Goal: Task Accomplishment & Management: Use online tool/utility

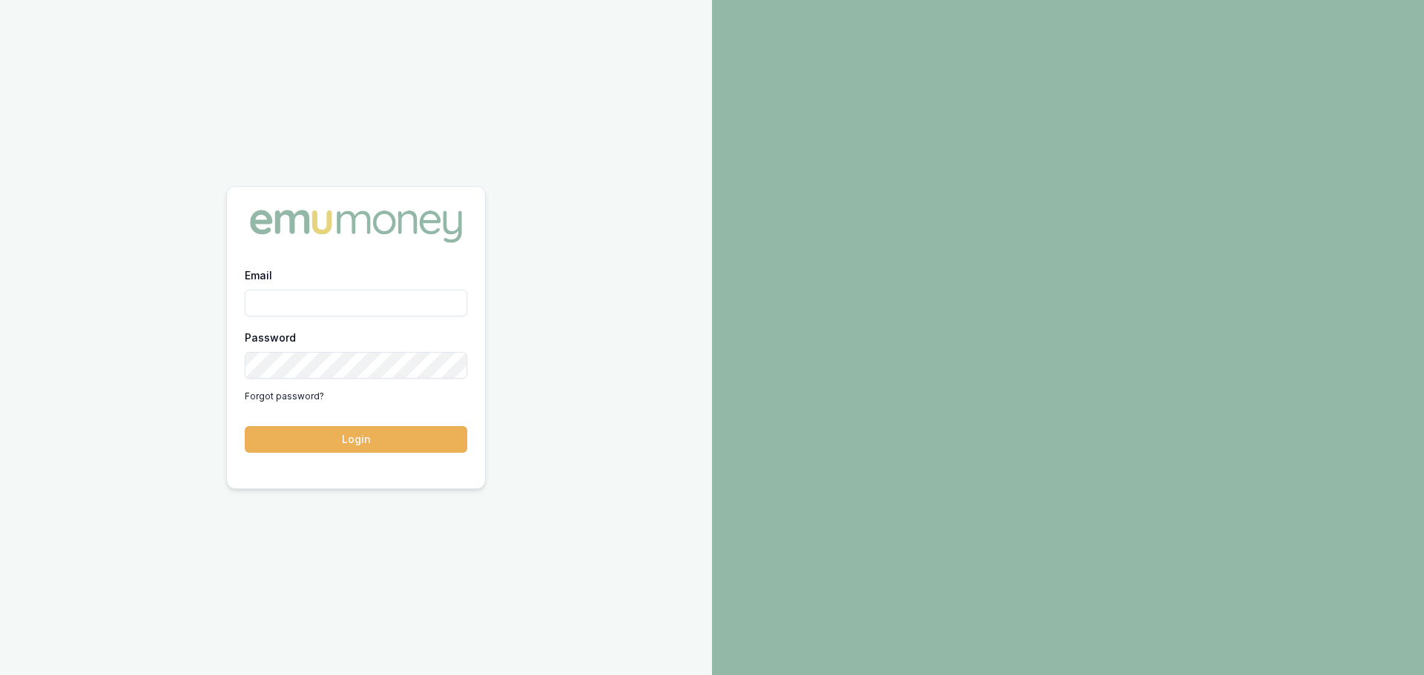
click at [336, 305] on input "Email" at bounding box center [356, 303] width 222 height 27
type input "[PERSON_NAME][EMAIL_ADDRESS][PERSON_NAME][DOMAIN_NAME]"
click at [245, 426] on button "Login" at bounding box center [356, 439] width 222 height 27
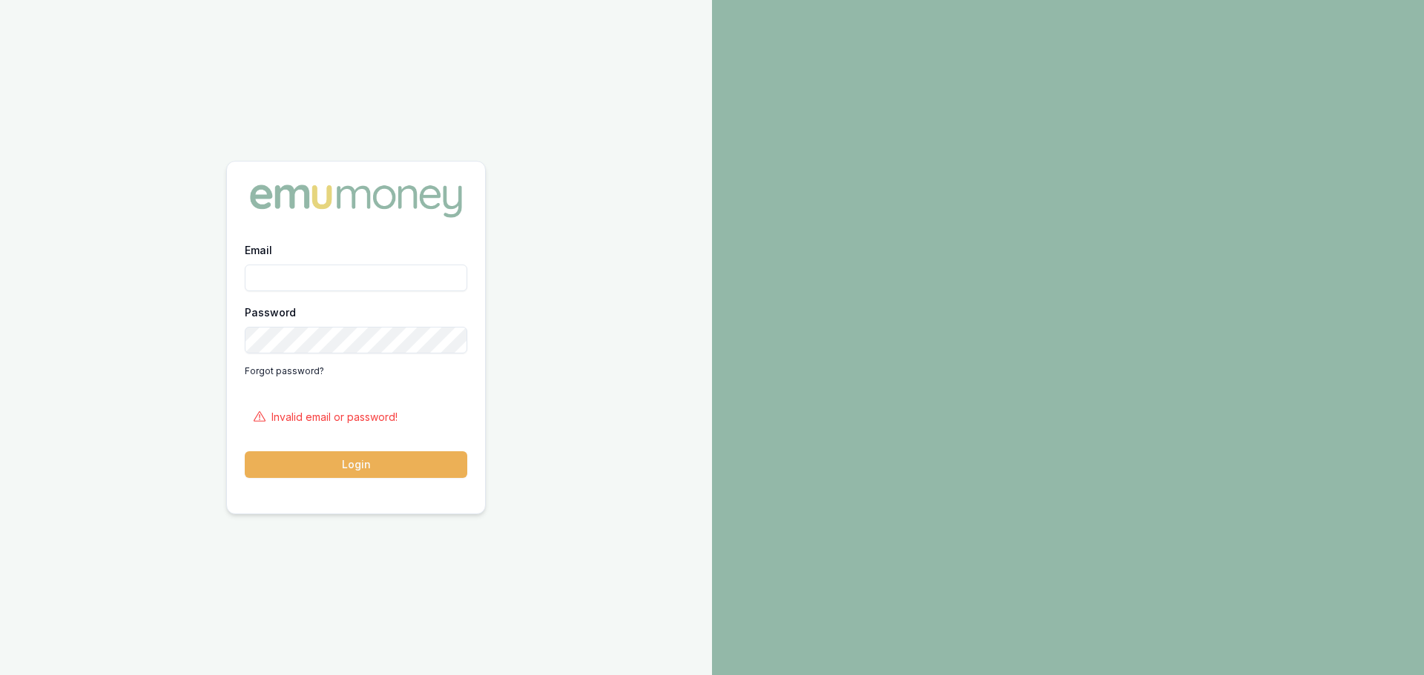
click at [348, 280] on input "Email" at bounding box center [356, 278] width 222 height 27
type input "[PERSON_NAME][EMAIL_ADDRESS][PERSON_NAME][DOMAIN_NAME]"
click at [245, 452] on button "Login" at bounding box center [356, 465] width 222 height 27
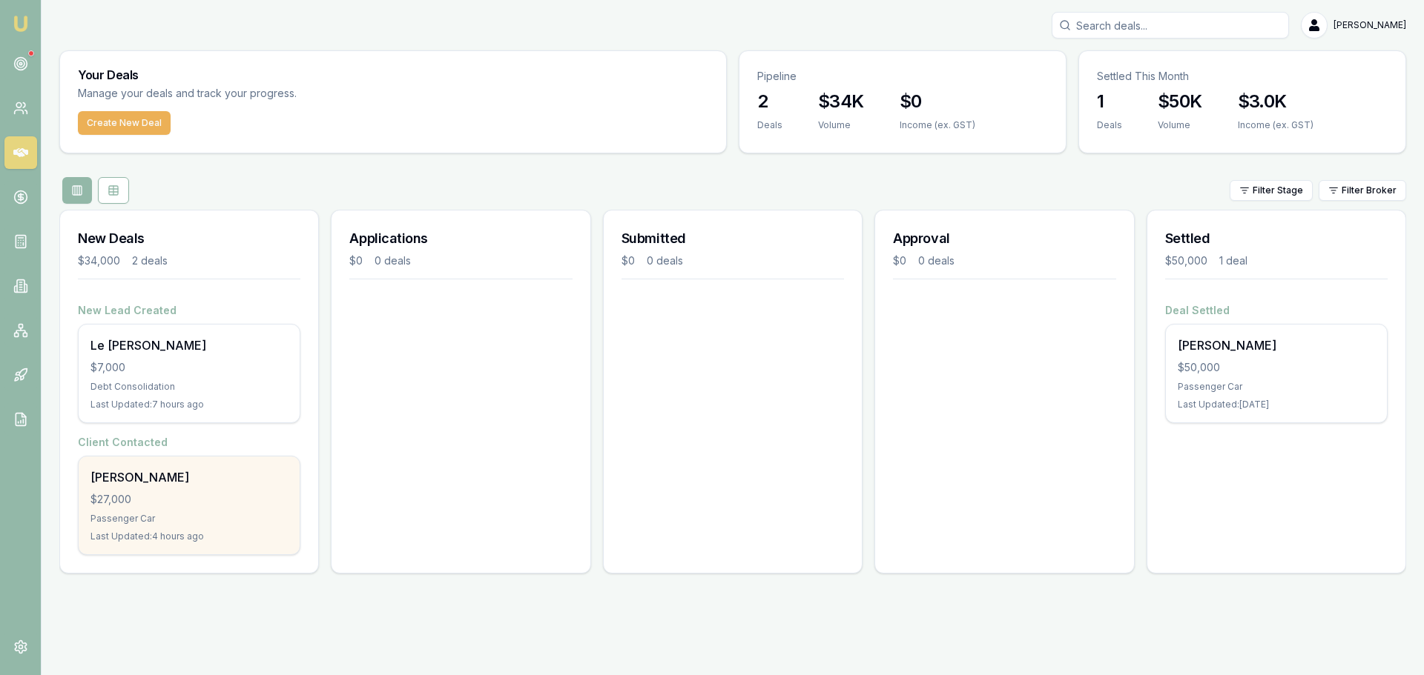
click at [212, 519] on div "Passenger Car" at bounding box center [188, 519] width 197 height 12
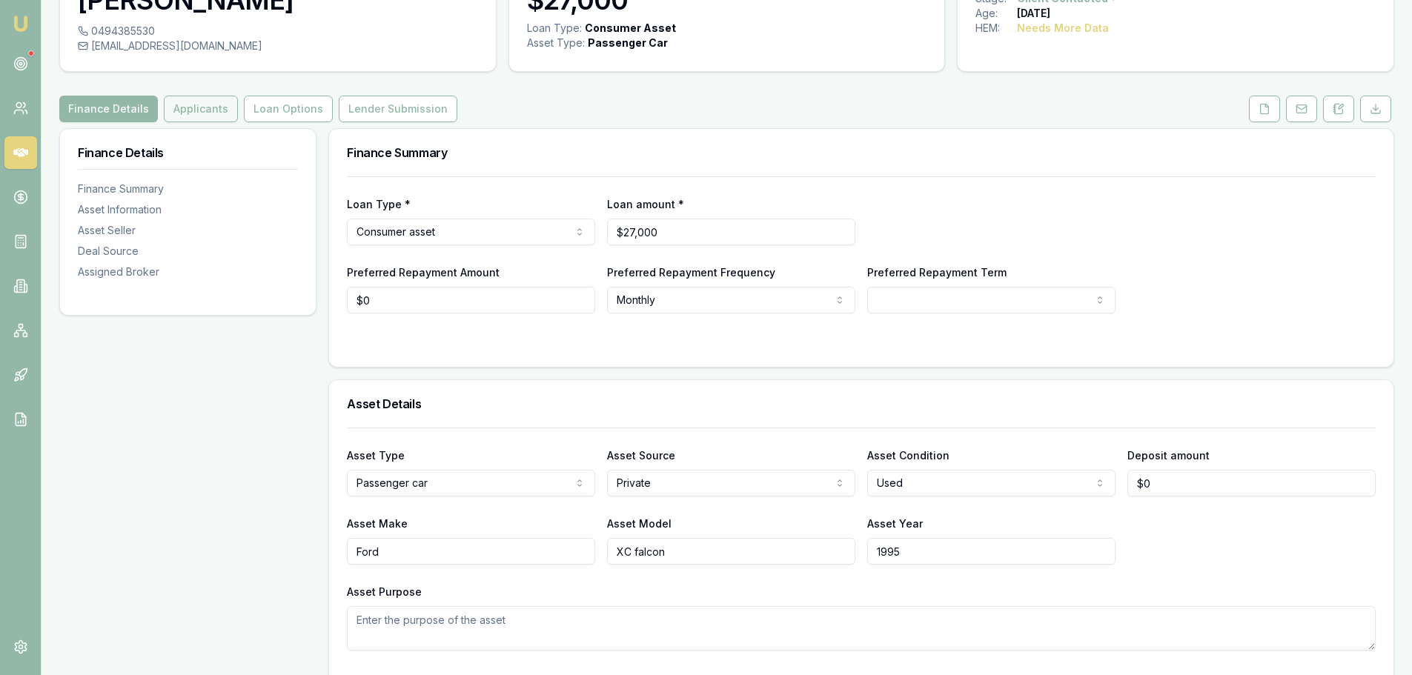
scroll to position [74, 0]
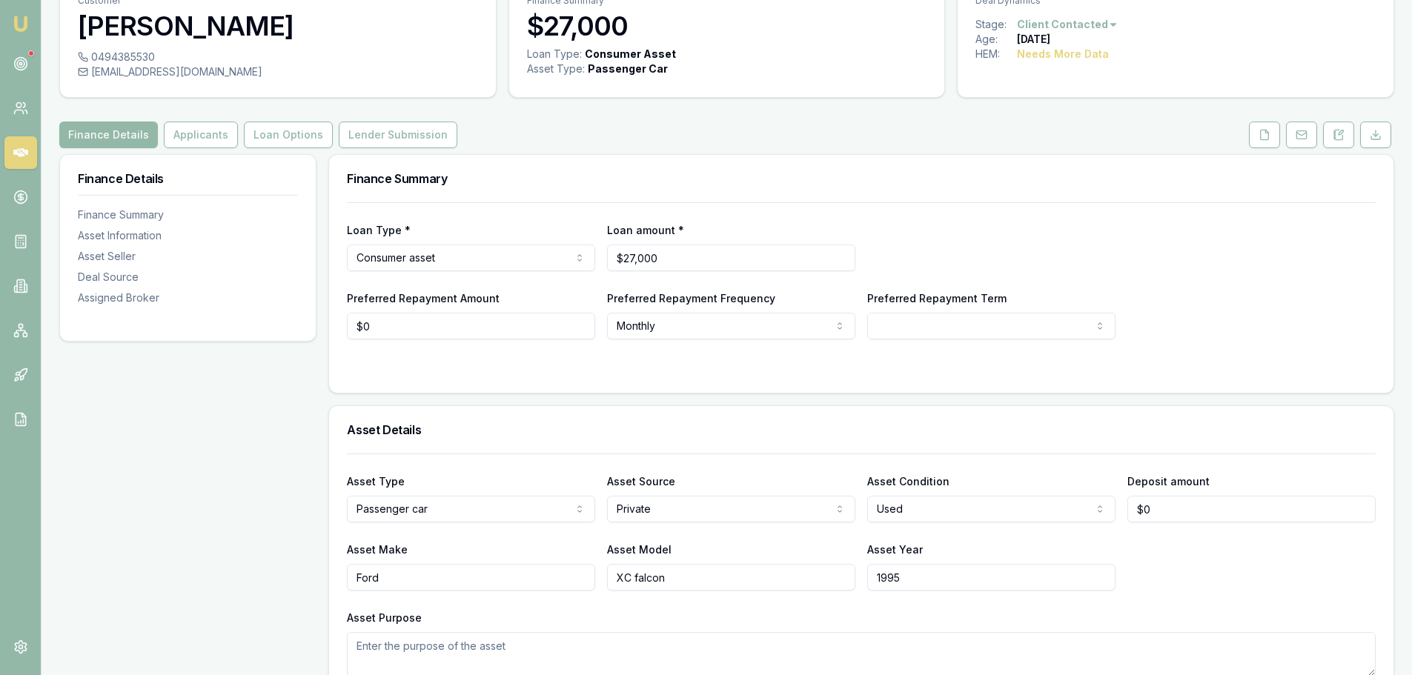
drag, startPoint x: 190, startPoint y: 139, endPoint x: 223, endPoint y: 151, distance: 35.2
click at [190, 139] on button "Applicants" at bounding box center [201, 135] width 74 height 27
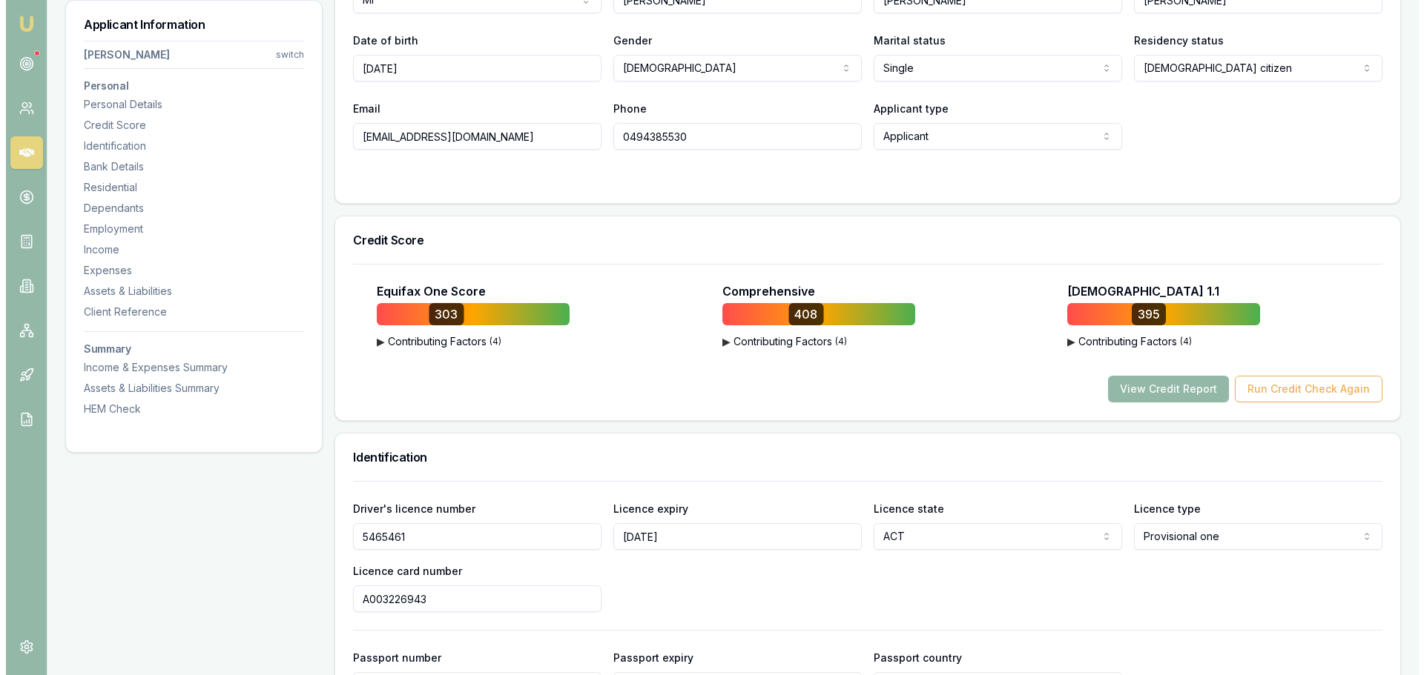
scroll to position [335, 0]
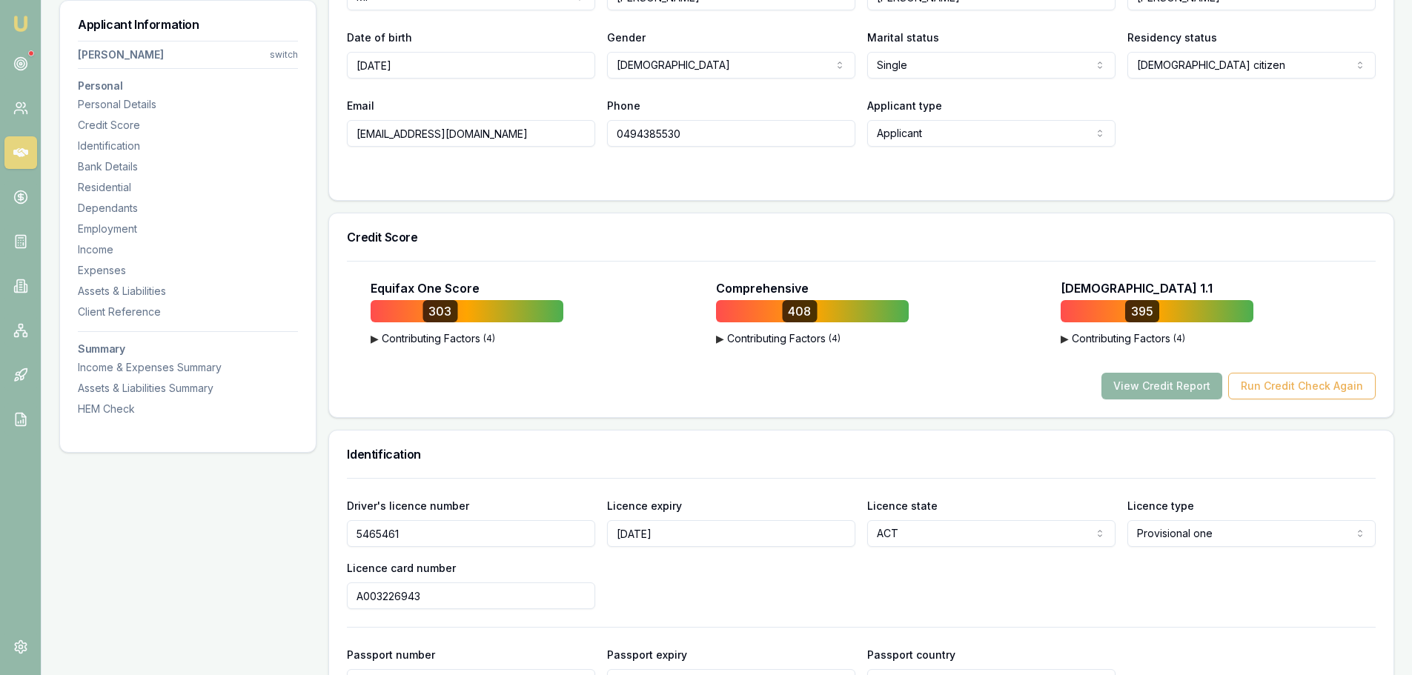
click at [1166, 388] on button "View Credit Report" at bounding box center [1162, 386] width 121 height 27
